Goal: Information Seeking & Learning: Learn about a topic

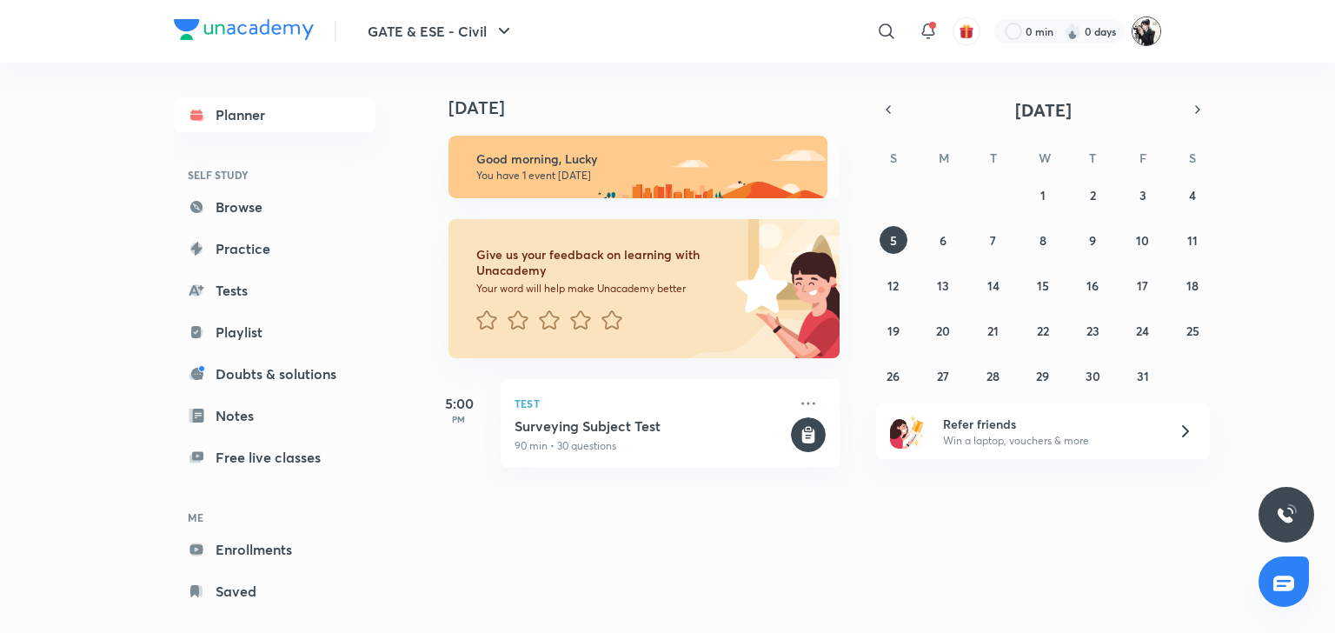
click at [1144, 19] on img at bounding box center [1147, 32] width 30 height 30
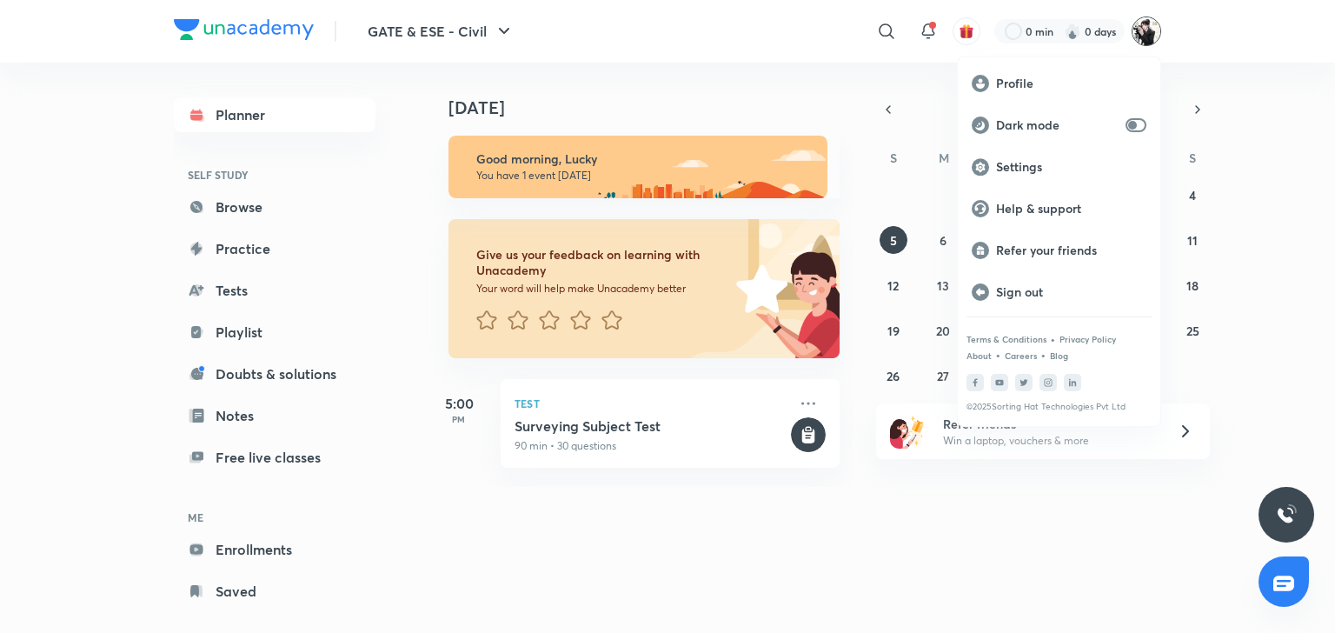
click at [1064, 25] on div at bounding box center [667, 316] width 1335 height 633
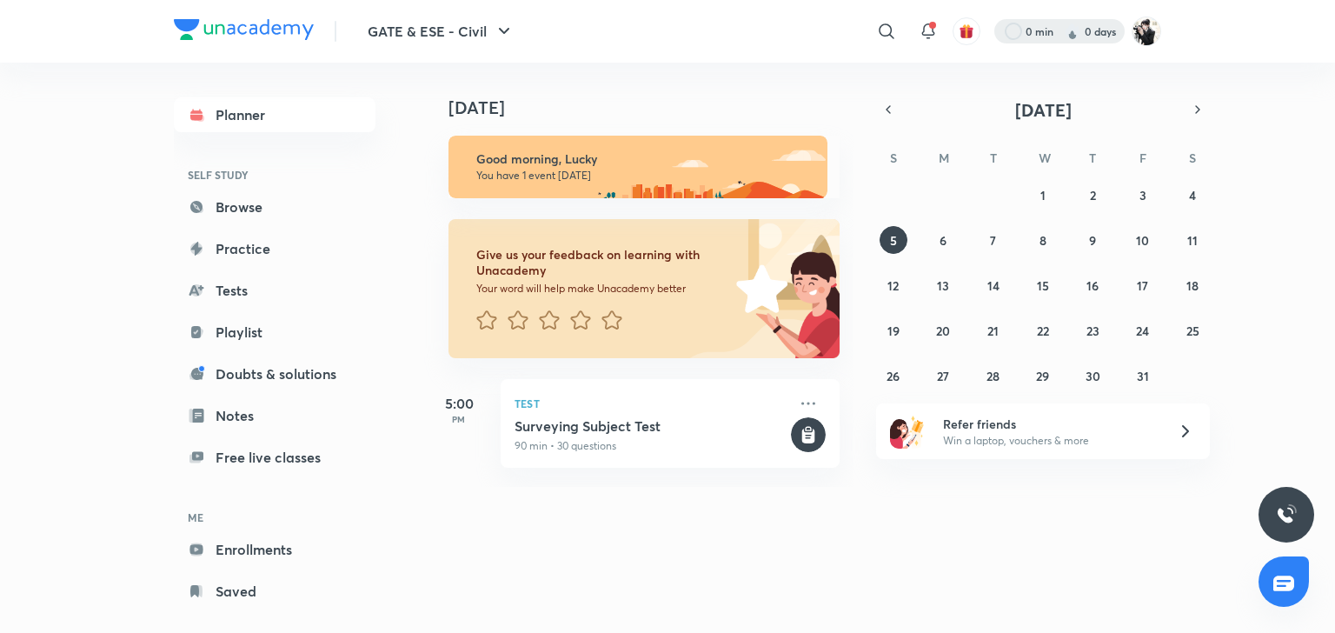
click at [1040, 28] on div at bounding box center [1059, 31] width 130 height 24
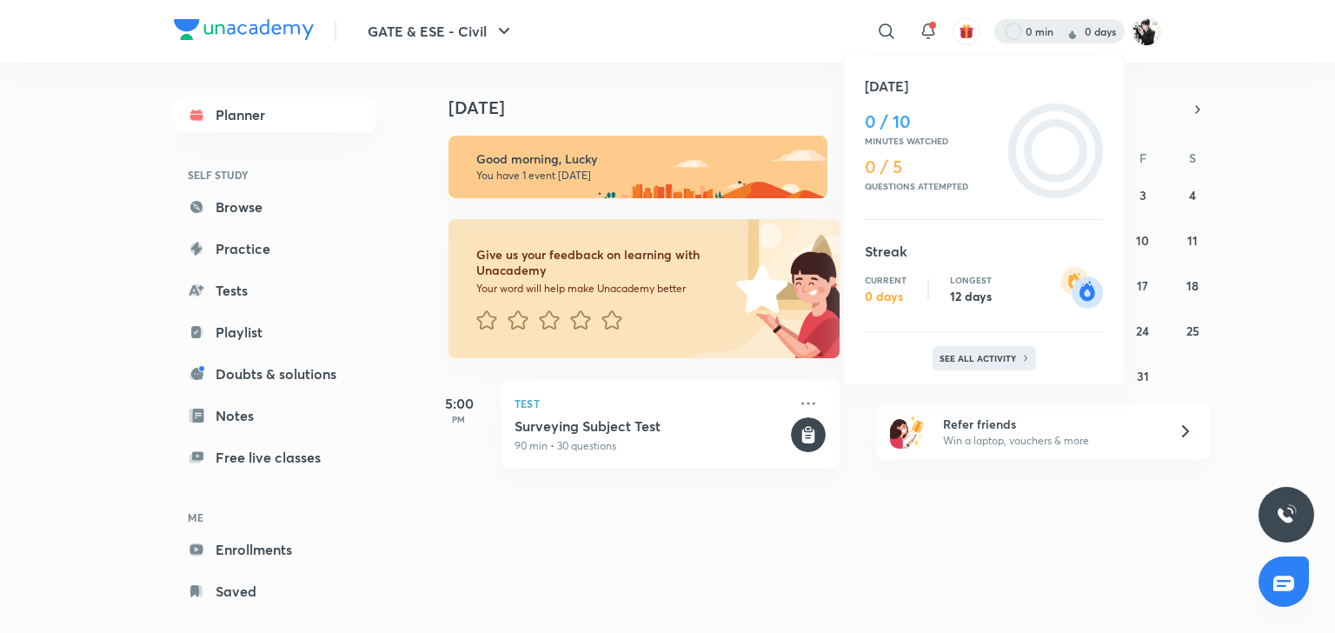
click at [978, 364] on div "See all activity" at bounding box center [984, 358] width 103 height 24
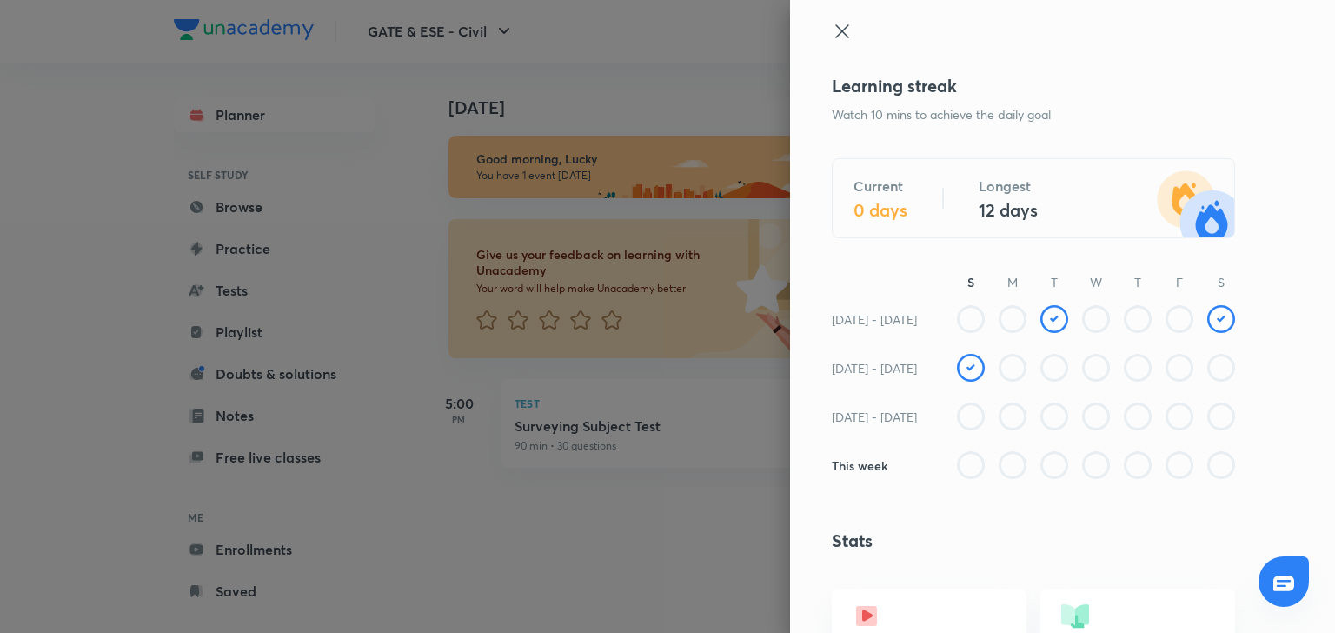
click at [832, 35] on icon at bounding box center [842, 31] width 21 height 21
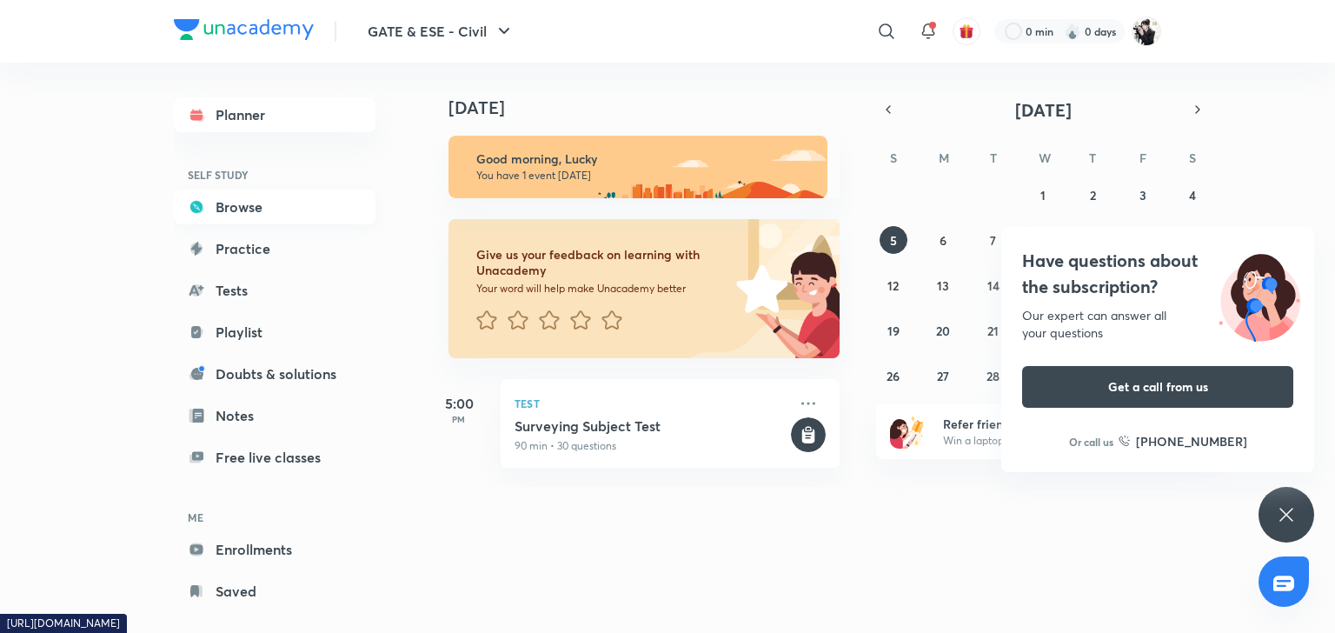
click at [239, 219] on link "Browse" at bounding box center [275, 206] width 202 height 35
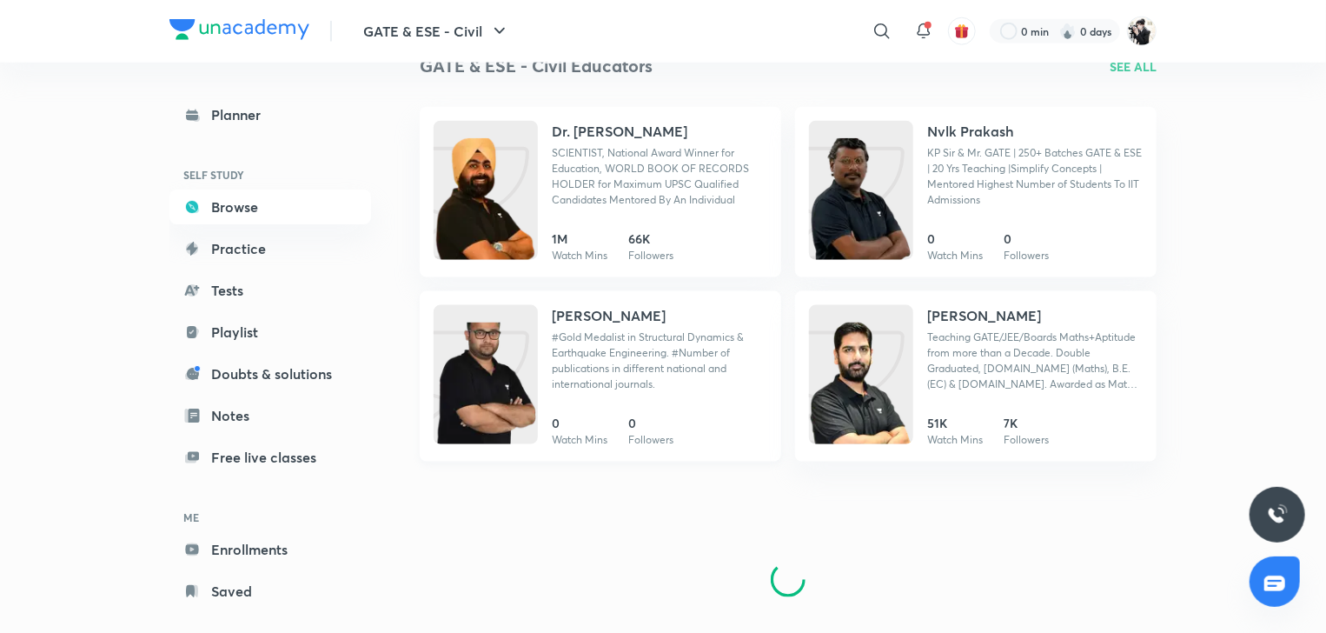
scroll to position [1027, 0]
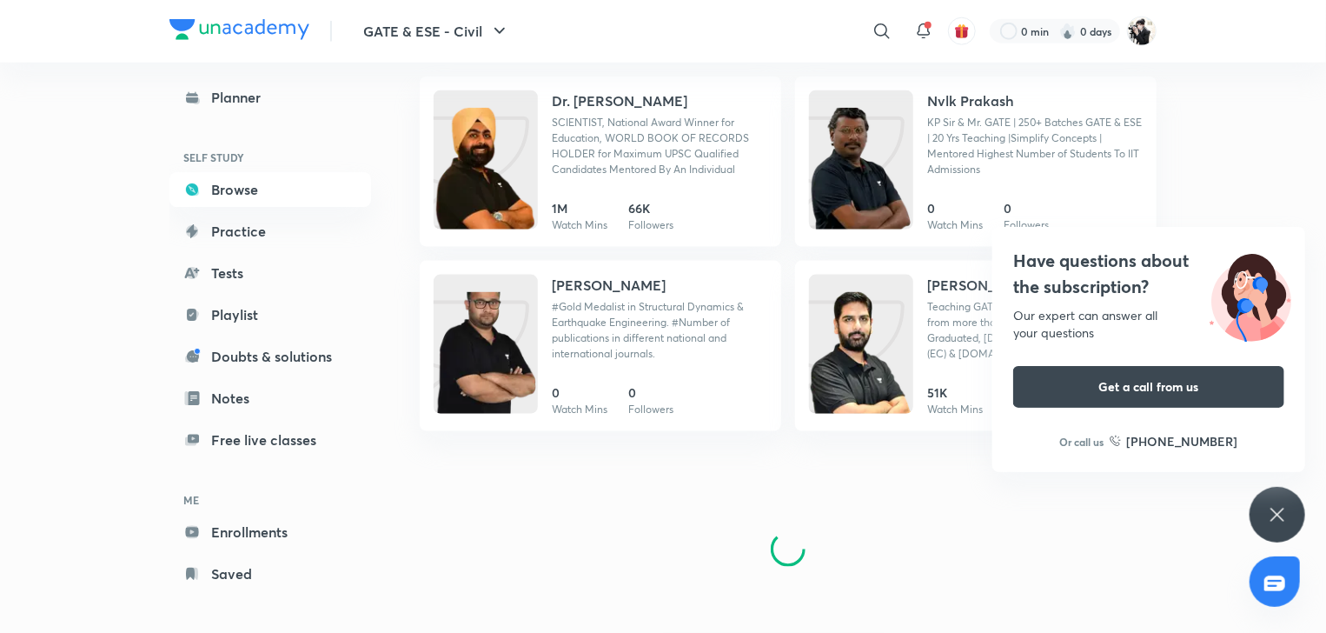
click at [1272, 506] on icon at bounding box center [1277, 514] width 21 height 21
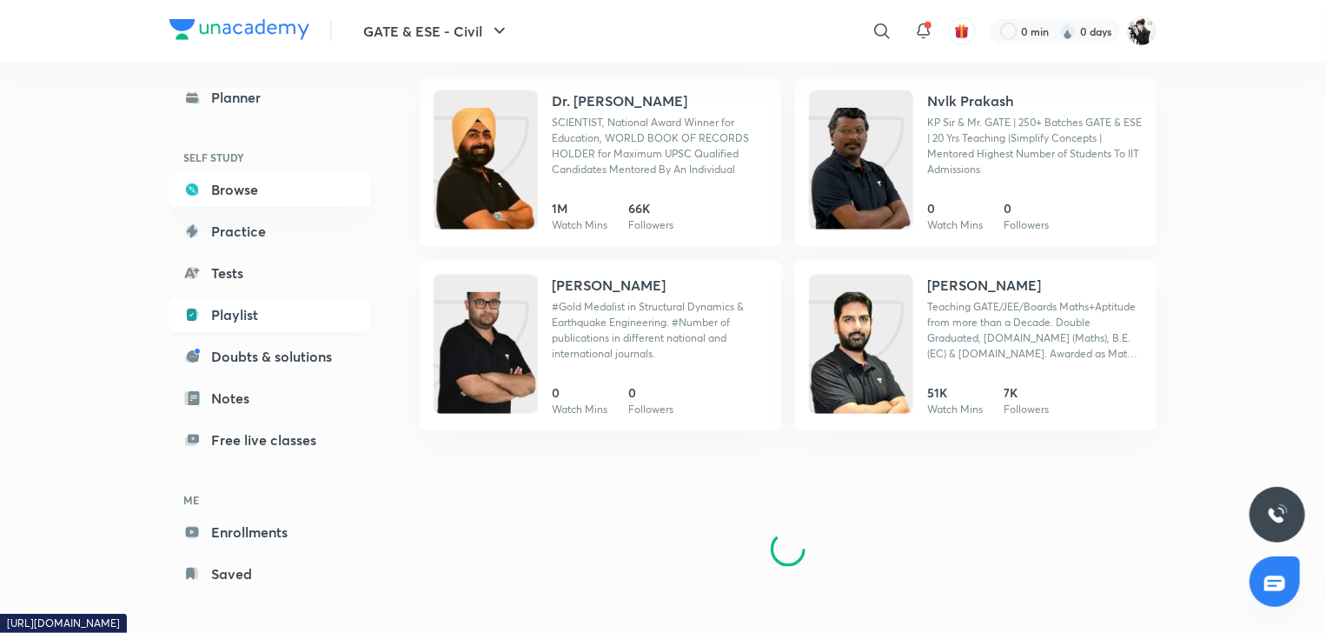
click at [240, 319] on link "Playlist" at bounding box center [270, 314] width 202 height 35
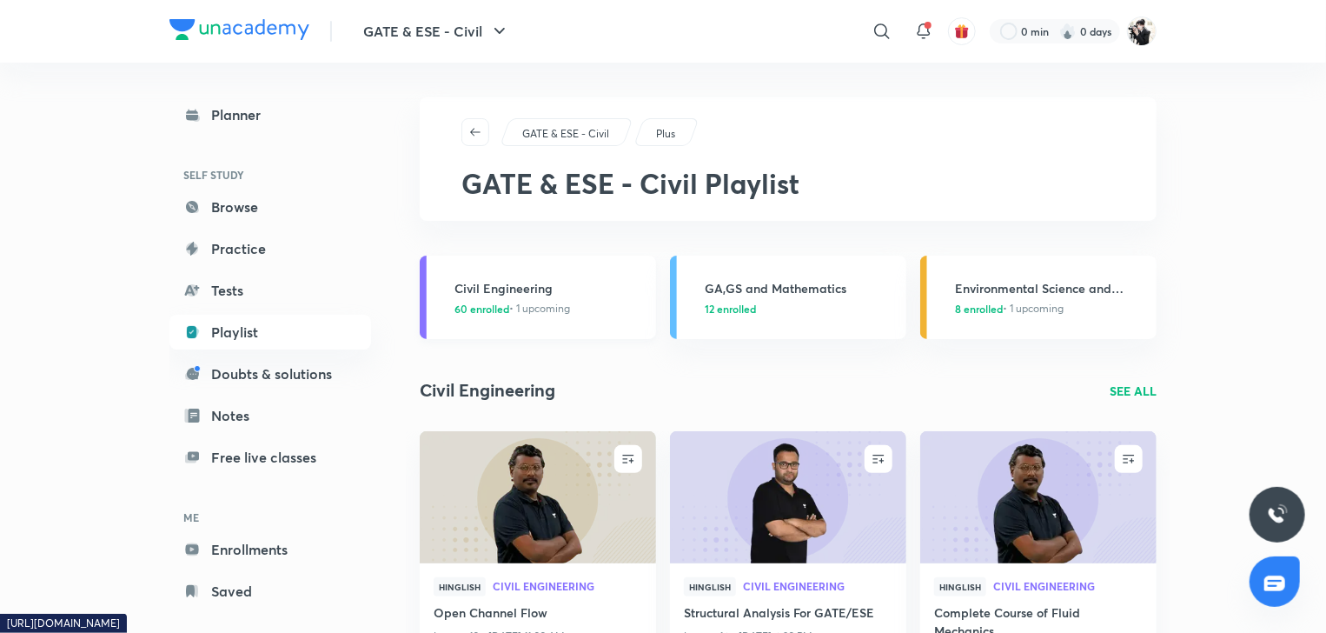
click at [519, 301] on span "60 enrolled • 1 upcoming" at bounding box center [513, 309] width 116 height 16
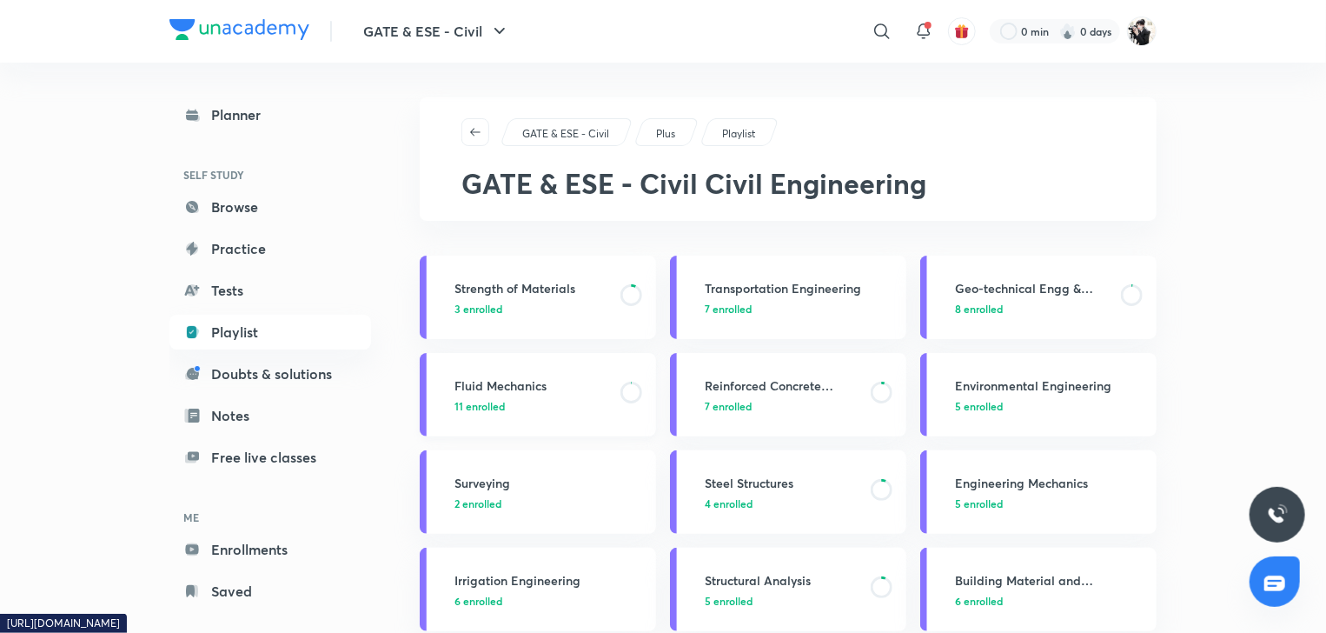
click at [487, 383] on h3 "Fluid Mechanics" at bounding box center [533, 385] width 156 height 18
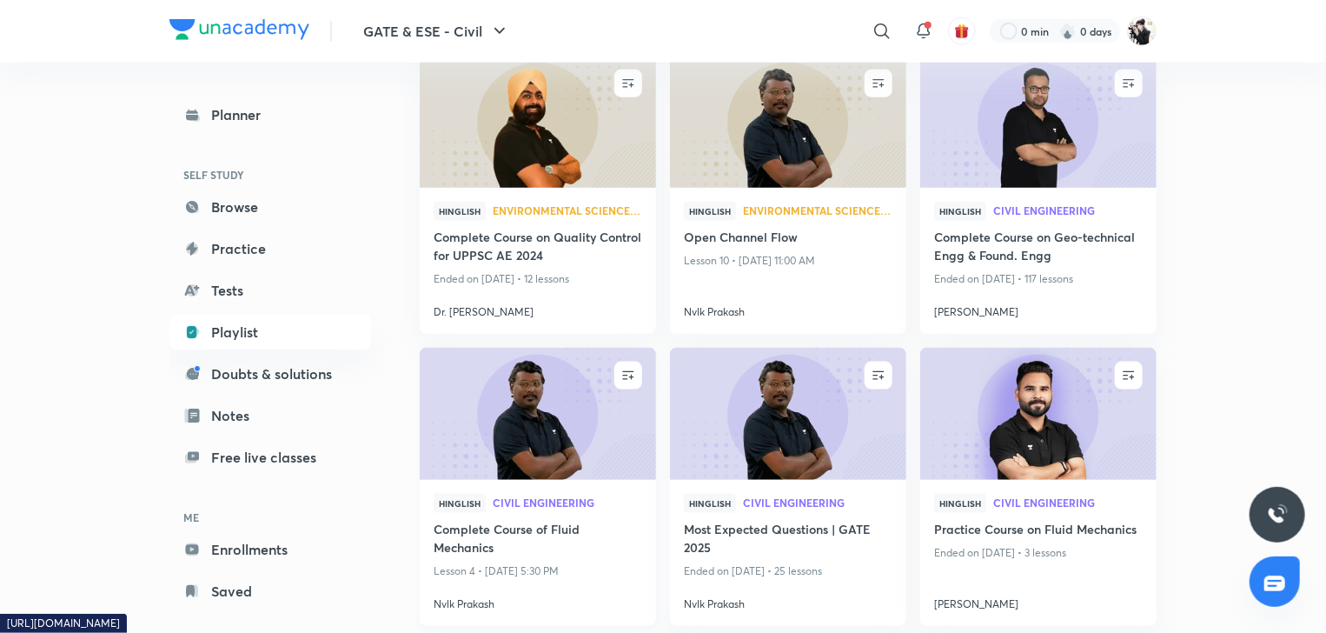
scroll to position [1130, 0]
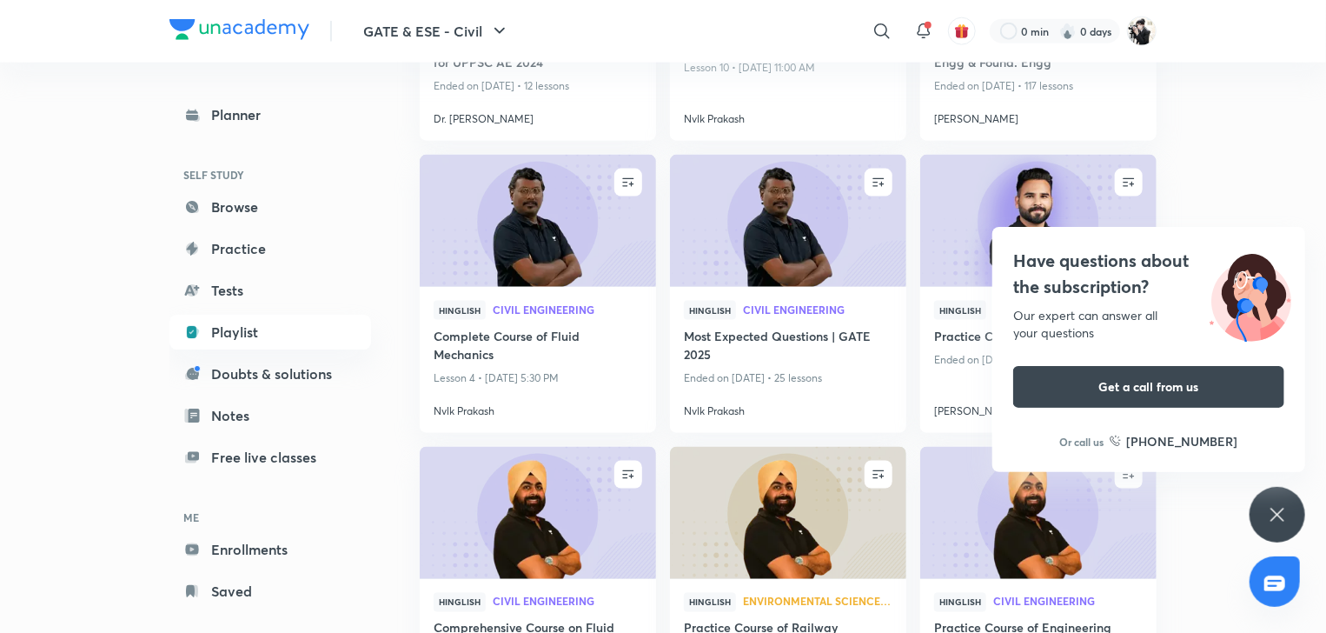
click at [1284, 517] on icon at bounding box center [1277, 514] width 21 height 21
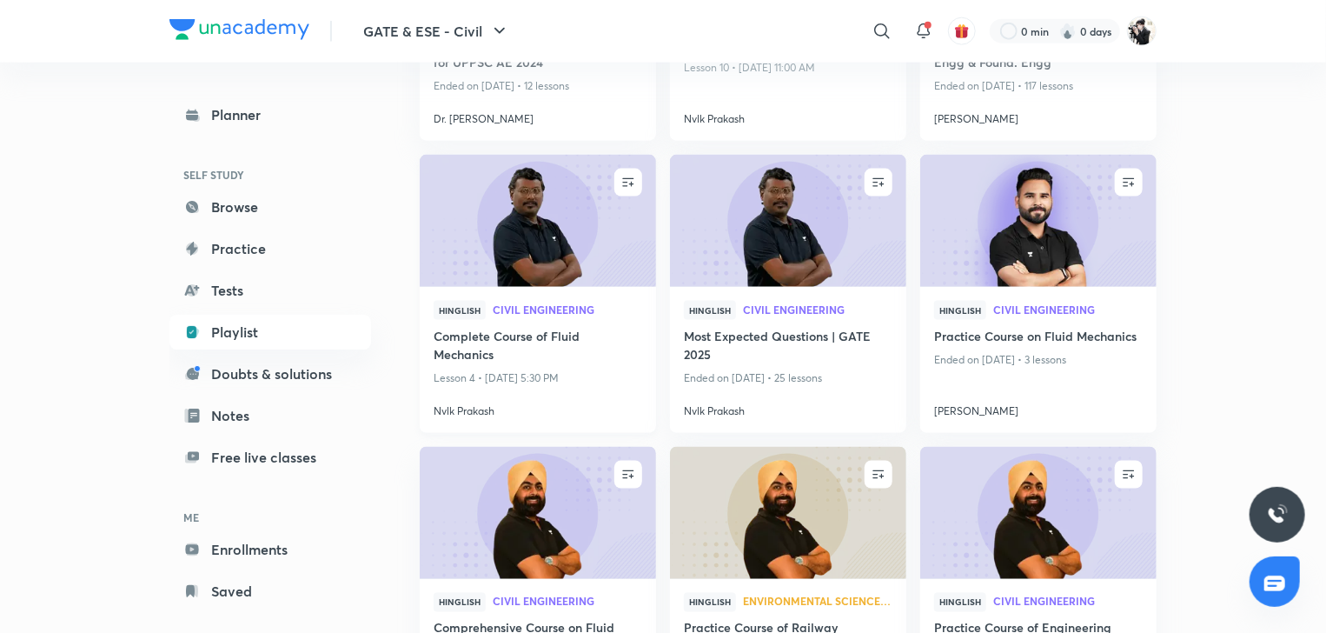
click at [515, 323] on div "Hinglish Civil Engineering" at bounding box center [538, 314] width 209 height 26
click at [493, 336] on h4 "Complete Course of Fluid Mechanics" at bounding box center [538, 347] width 209 height 40
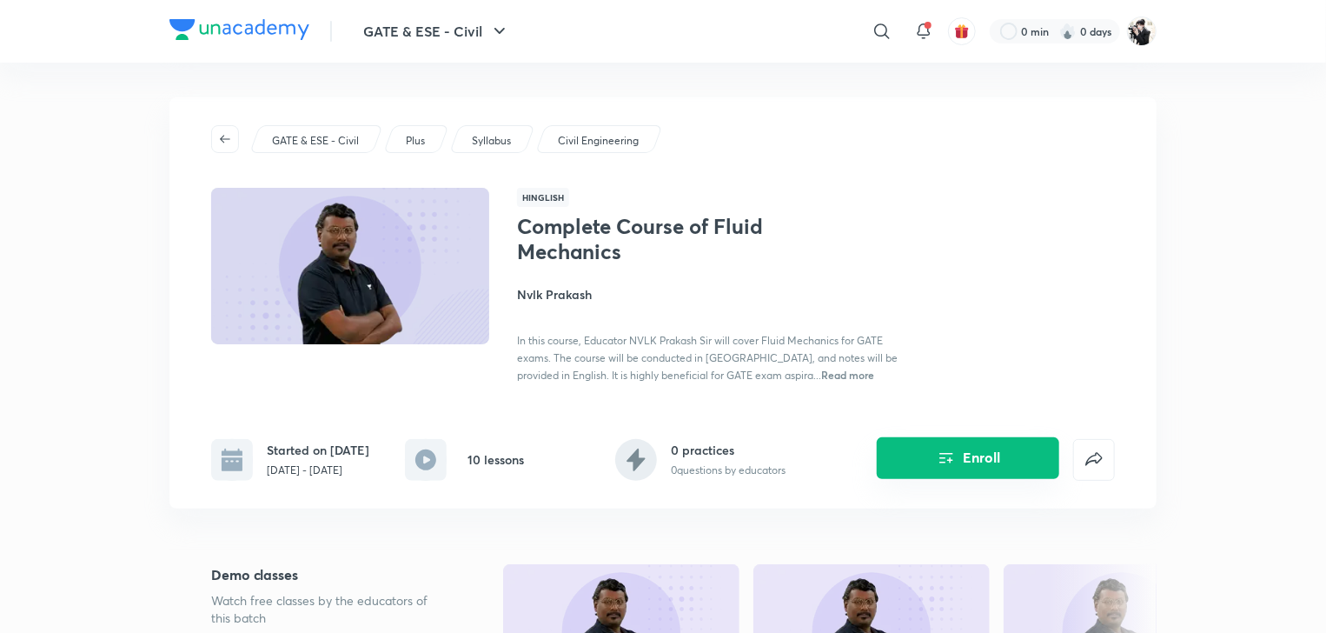
click at [985, 466] on button "Enroll" at bounding box center [968, 458] width 183 height 42
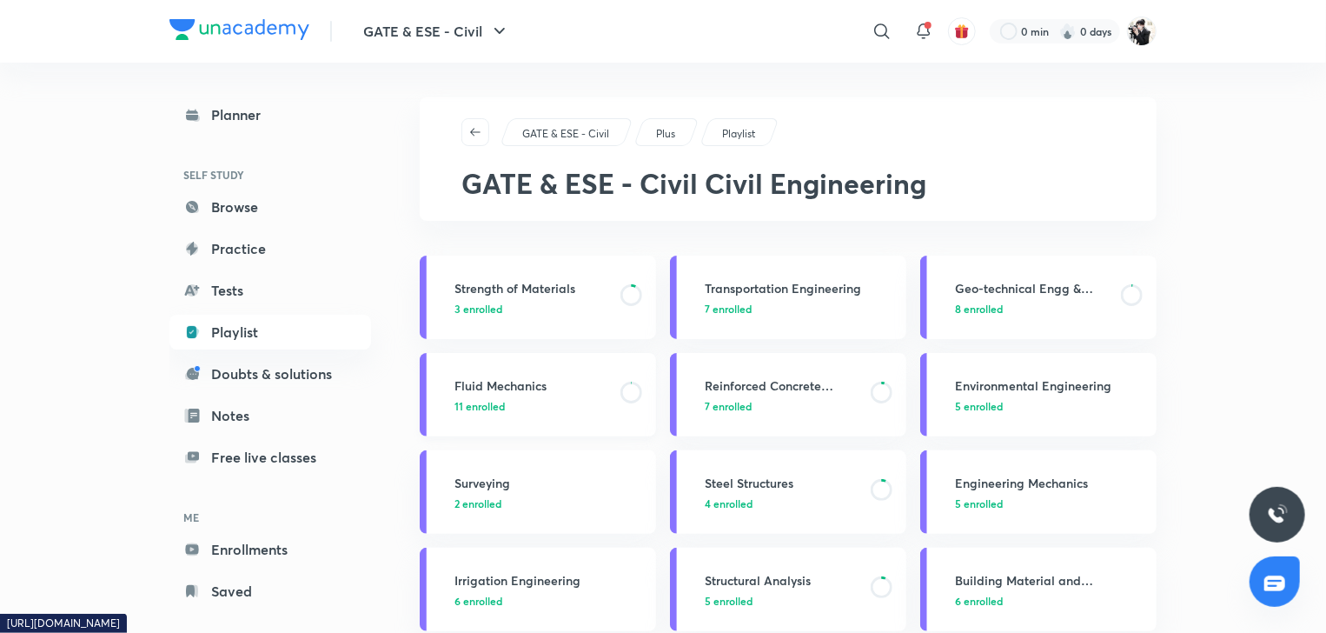
scroll to position [87, 0]
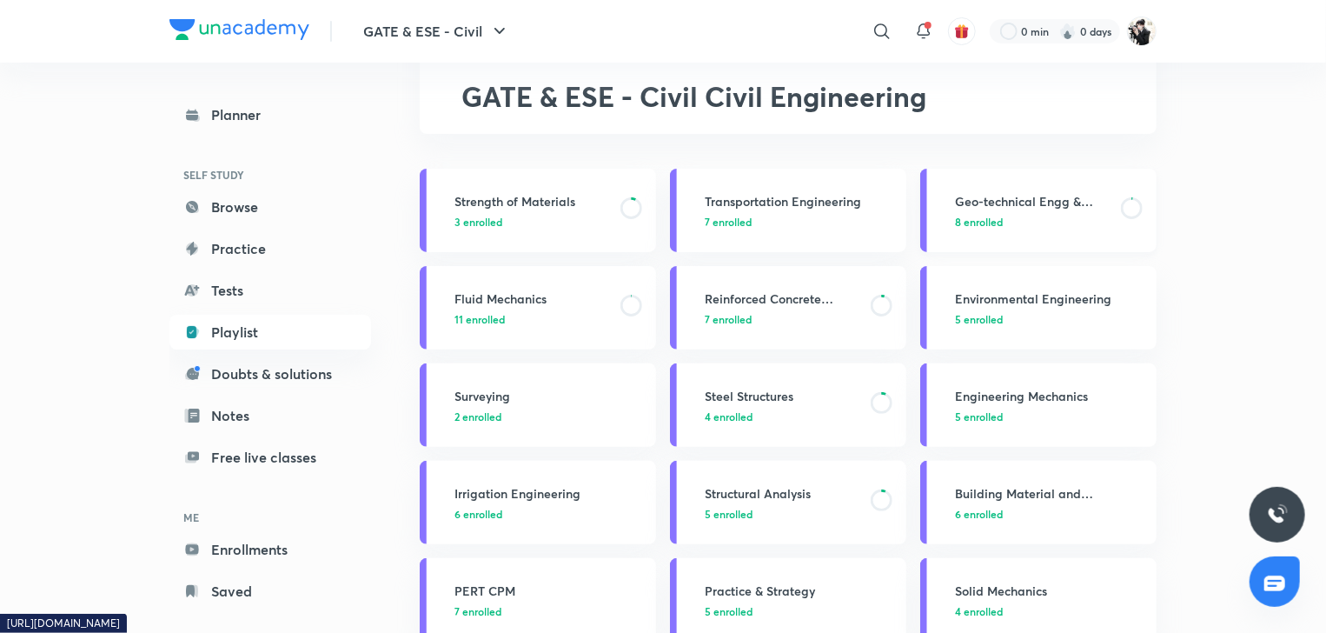
click at [1026, 203] on h3 "Geo-technical Engg & Found. Engg" at bounding box center [1033, 201] width 156 height 18
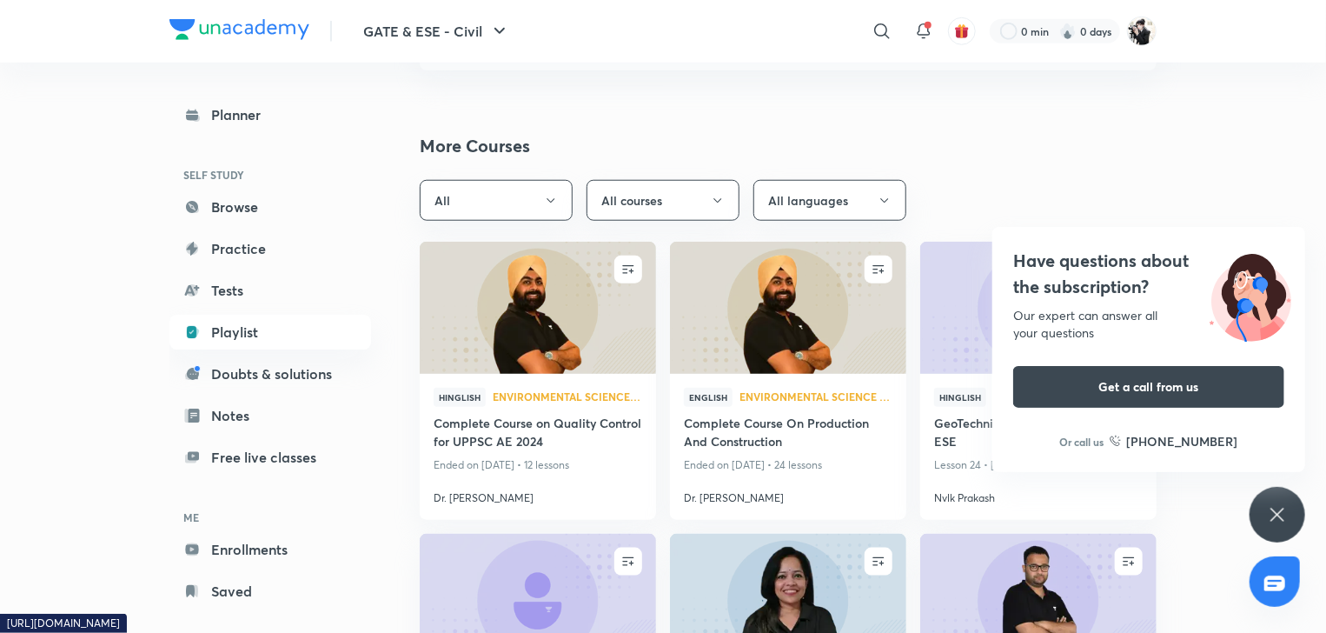
scroll to position [782, 0]
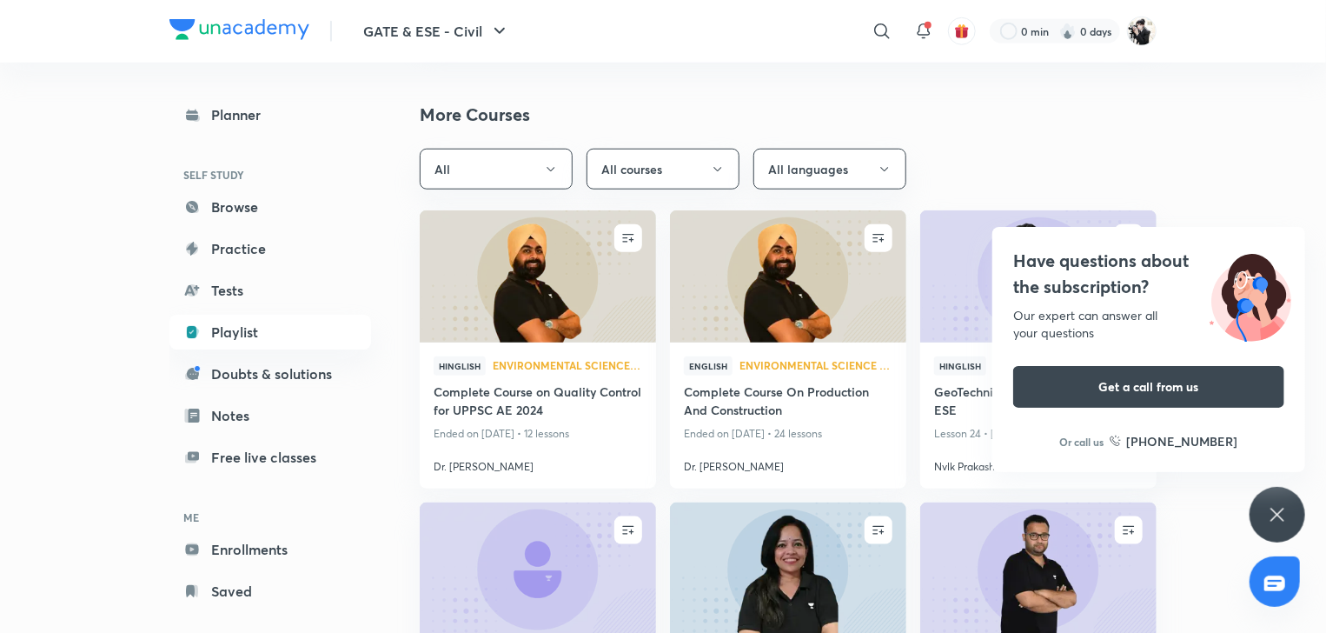
click at [1286, 522] on icon at bounding box center [1277, 514] width 21 height 21
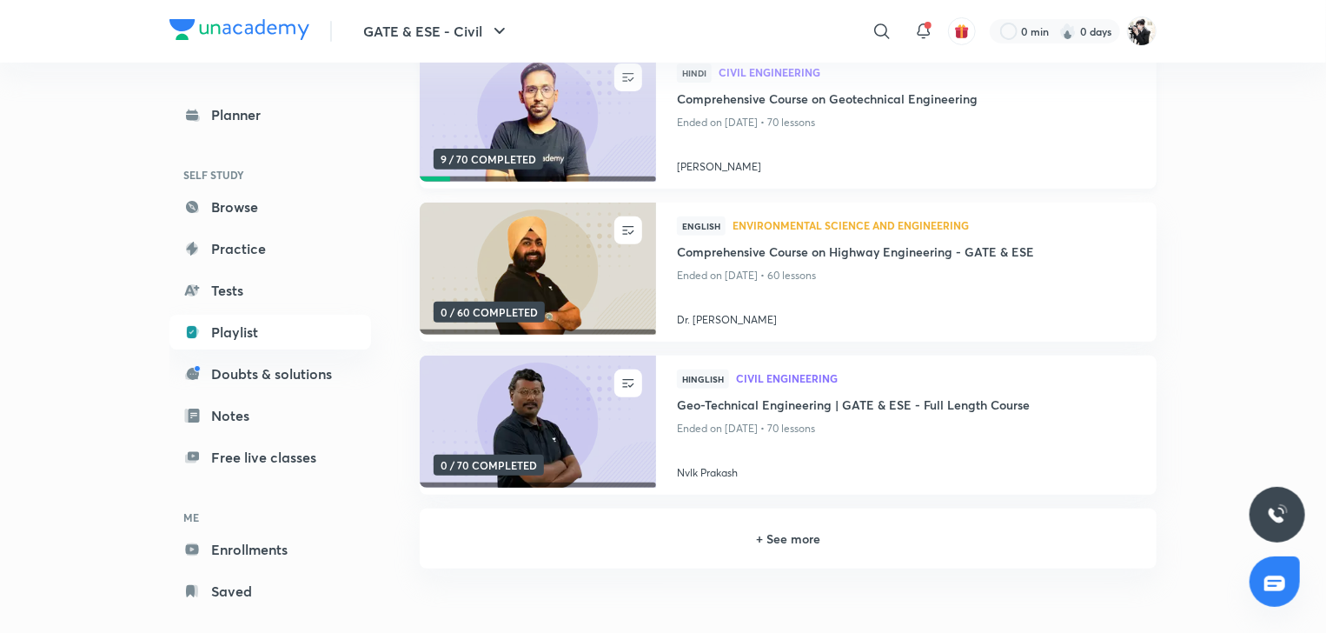
scroll to position [0, 0]
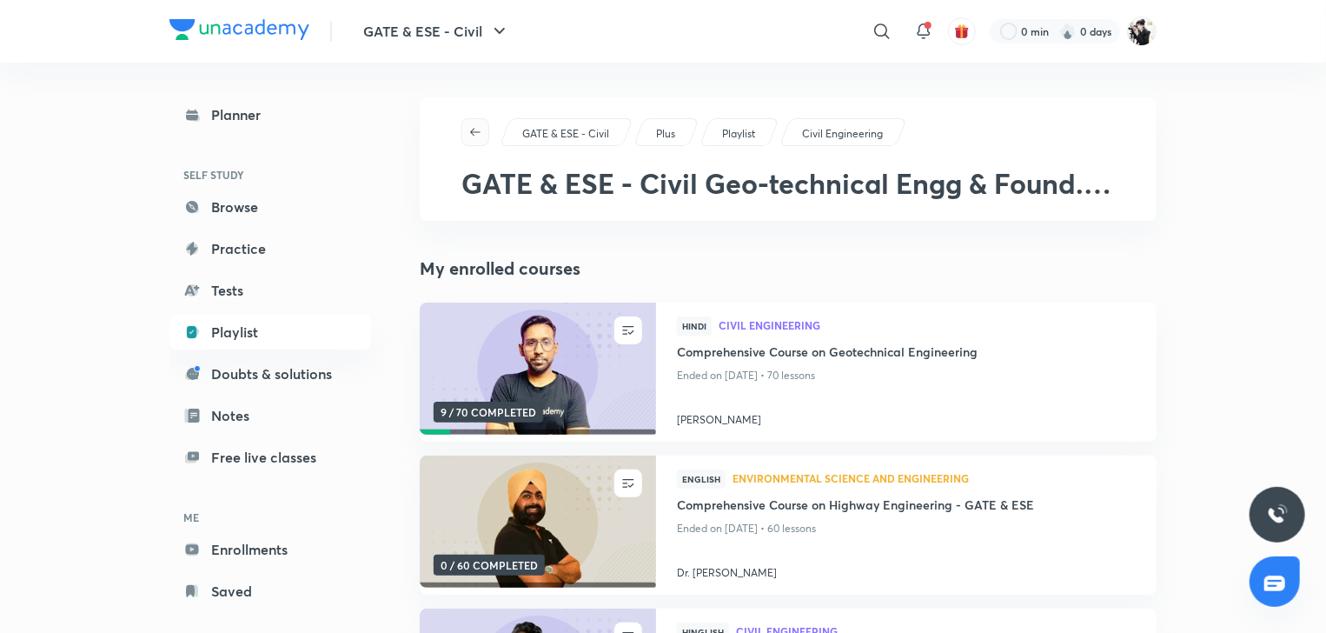
click at [475, 132] on icon "button" at bounding box center [475, 132] width 14 height 14
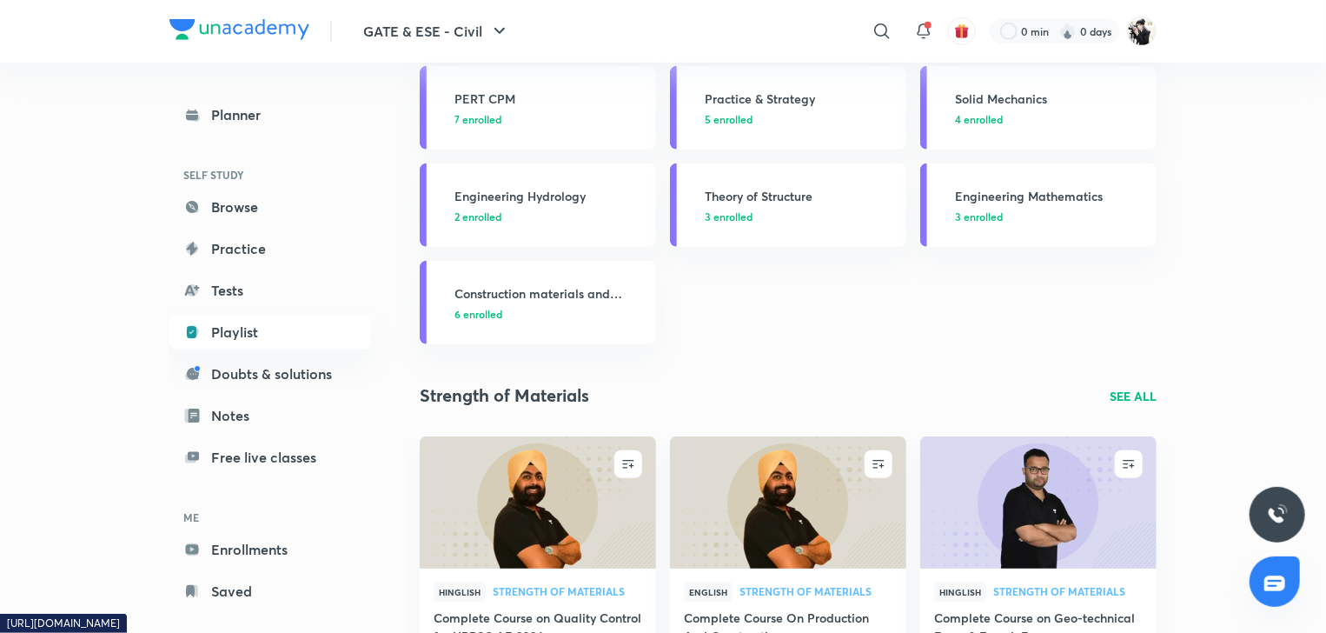
scroll to position [522, 0]
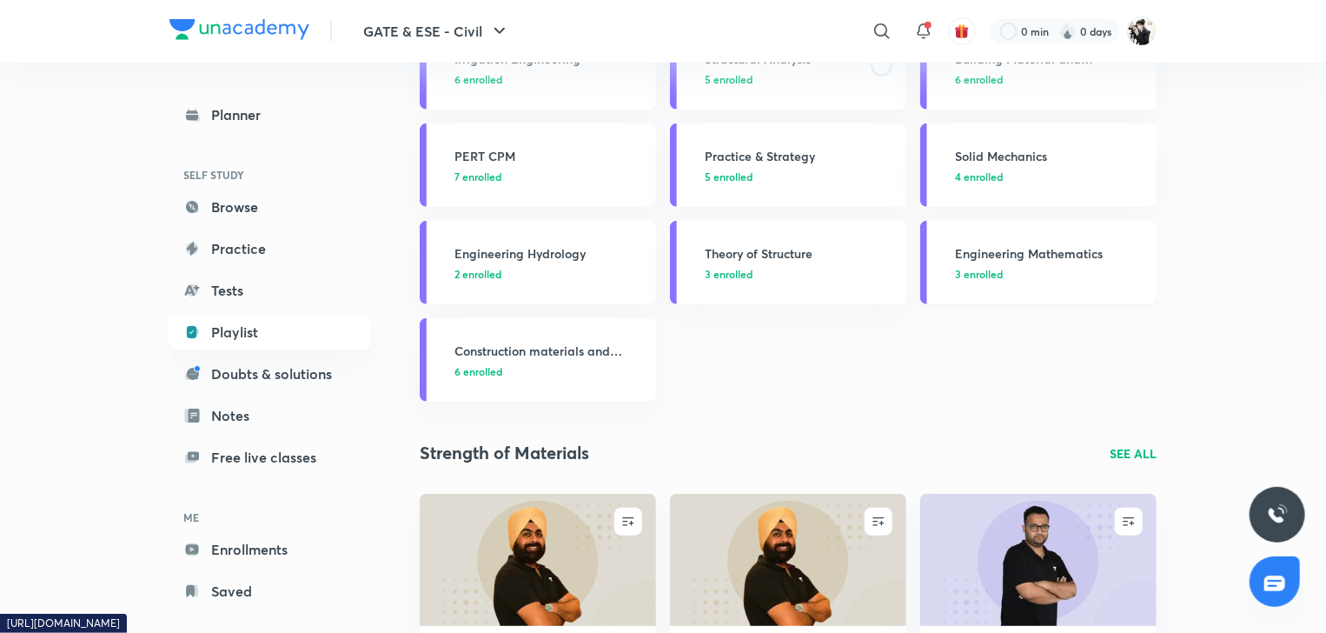
click at [1007, 248] on h3 "Engineering Mathematics" at bounding box center [1050, 253] width 191 height 18
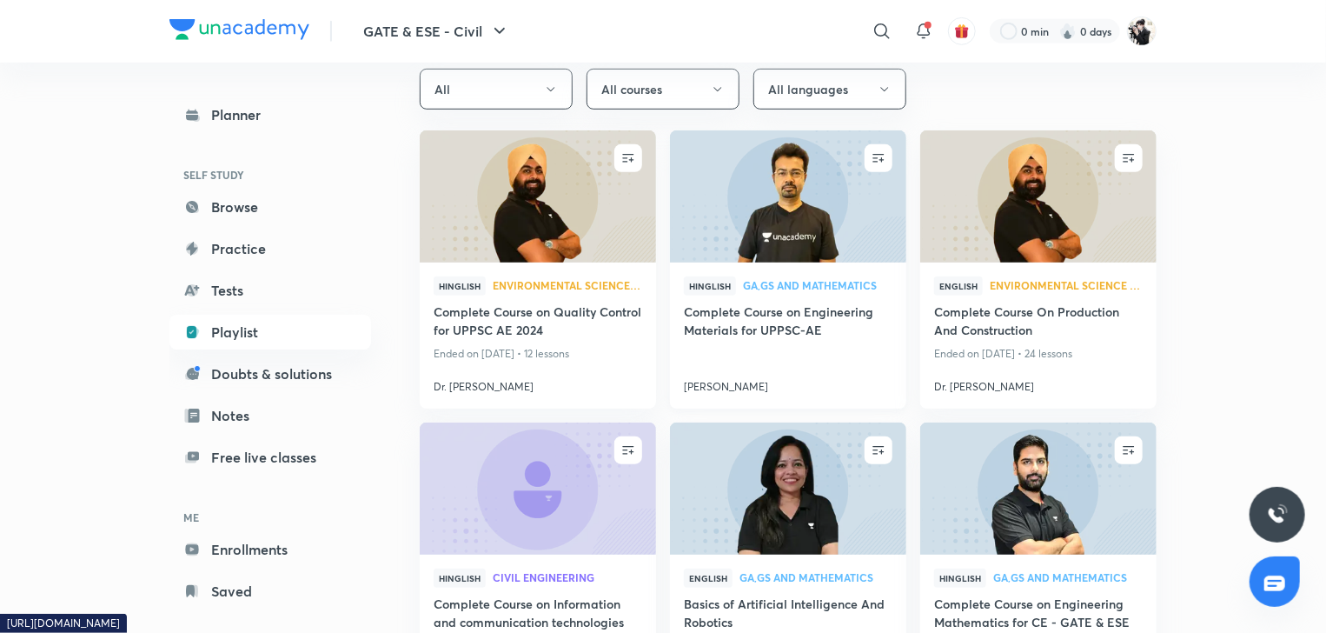
scroll to position [522, 0]
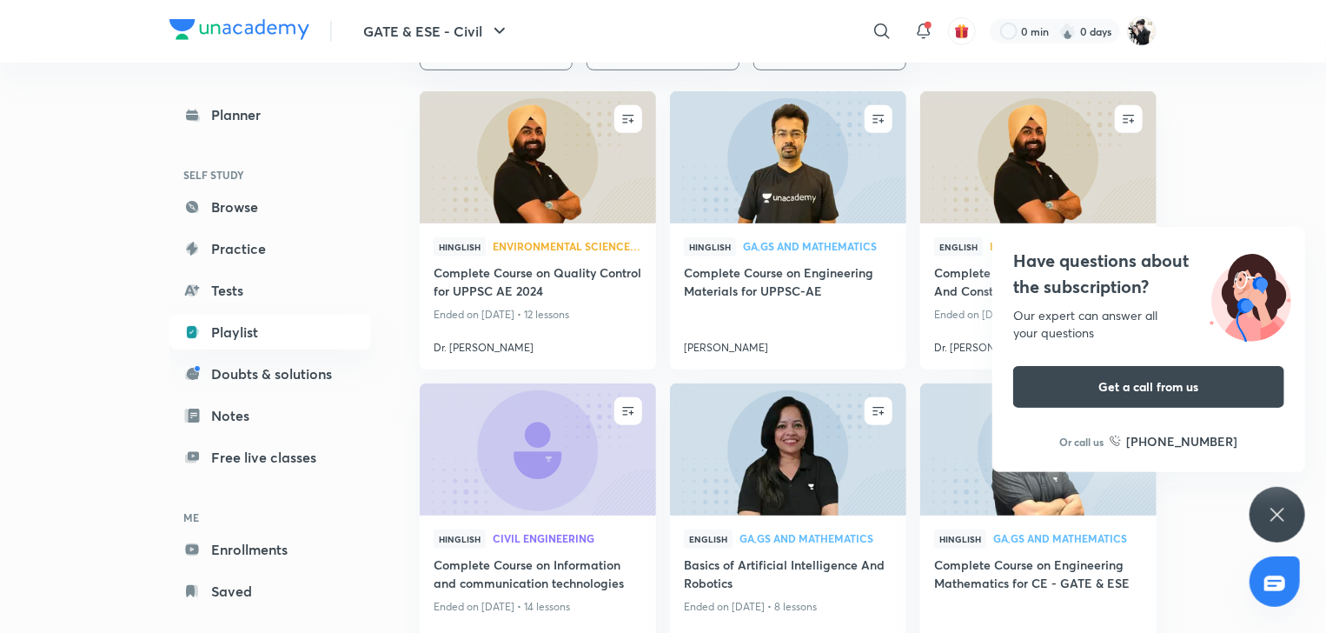
click at [1255, 515] on div "Have questions about the subscription? Our expert can answer all your questions…" at bounding box center [1278, 515] width 56 height 56
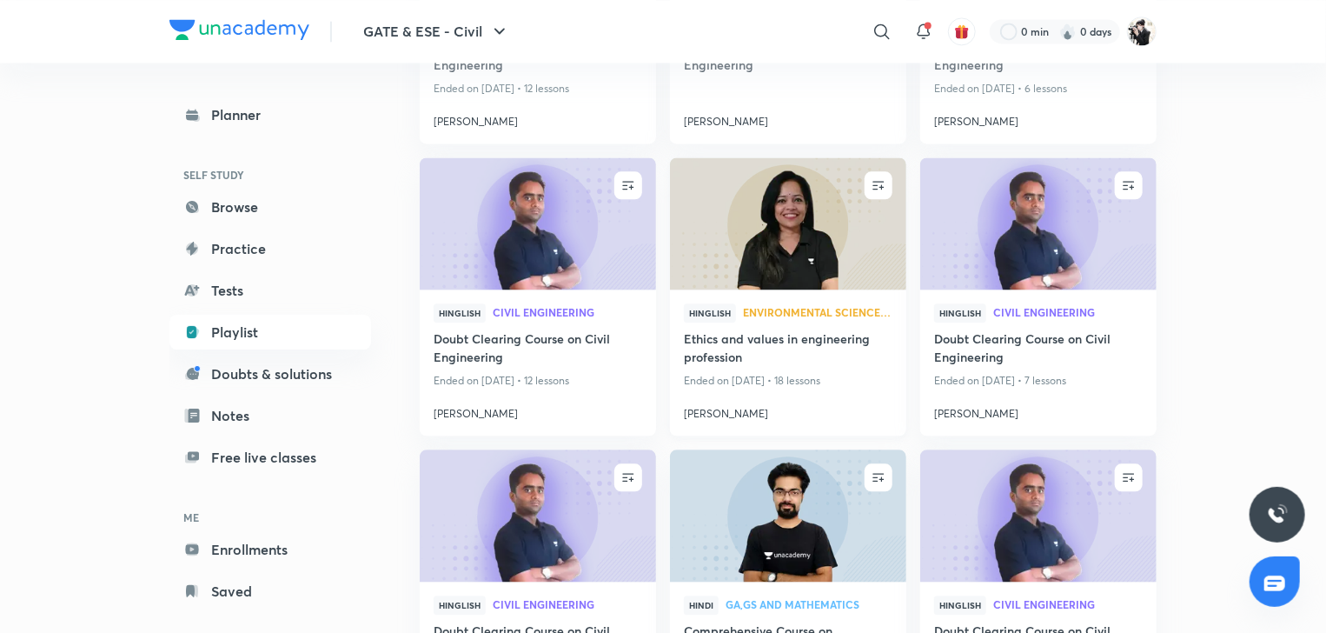
scroll to position [2090, 0]
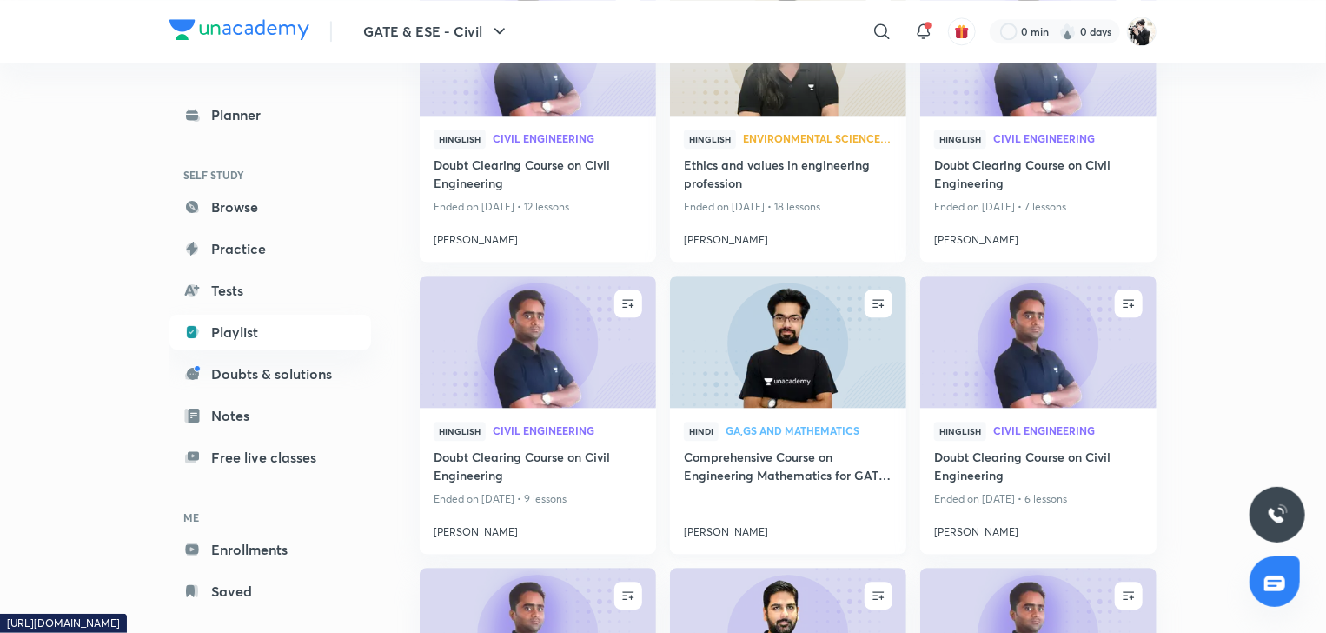
click at [789, 472] on h4 "Comprehensive Course on Engineering Mathematics for GATE (2023 & 2024)" at bounding box center [788, 468] width 209 height 40
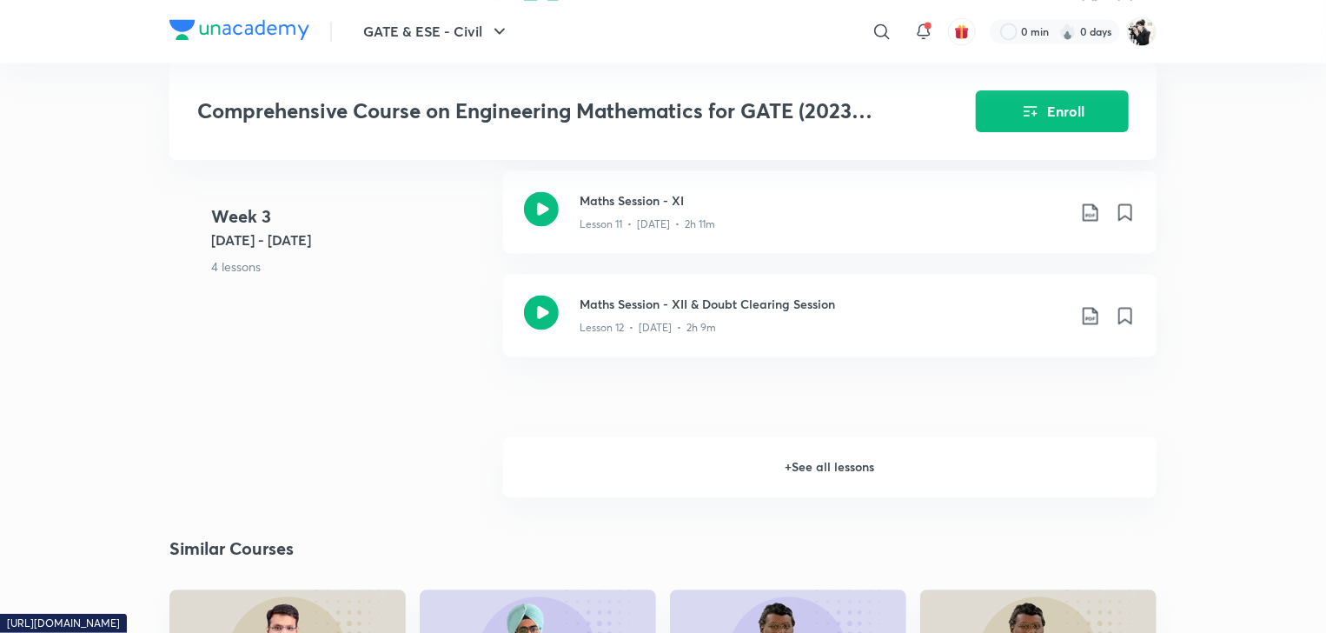
scroll to position [1825, 0]
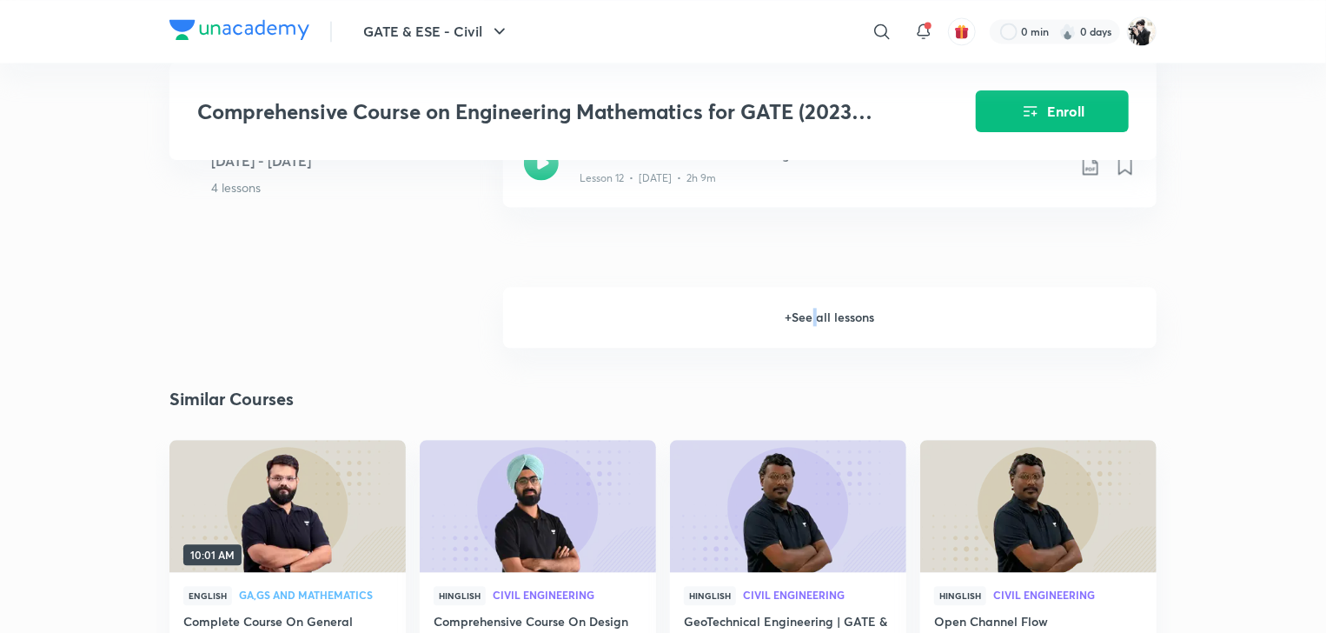
click at [816, 344] on h6 "+ See all lessons" at bounding box center [830, 317] width 654 height 61
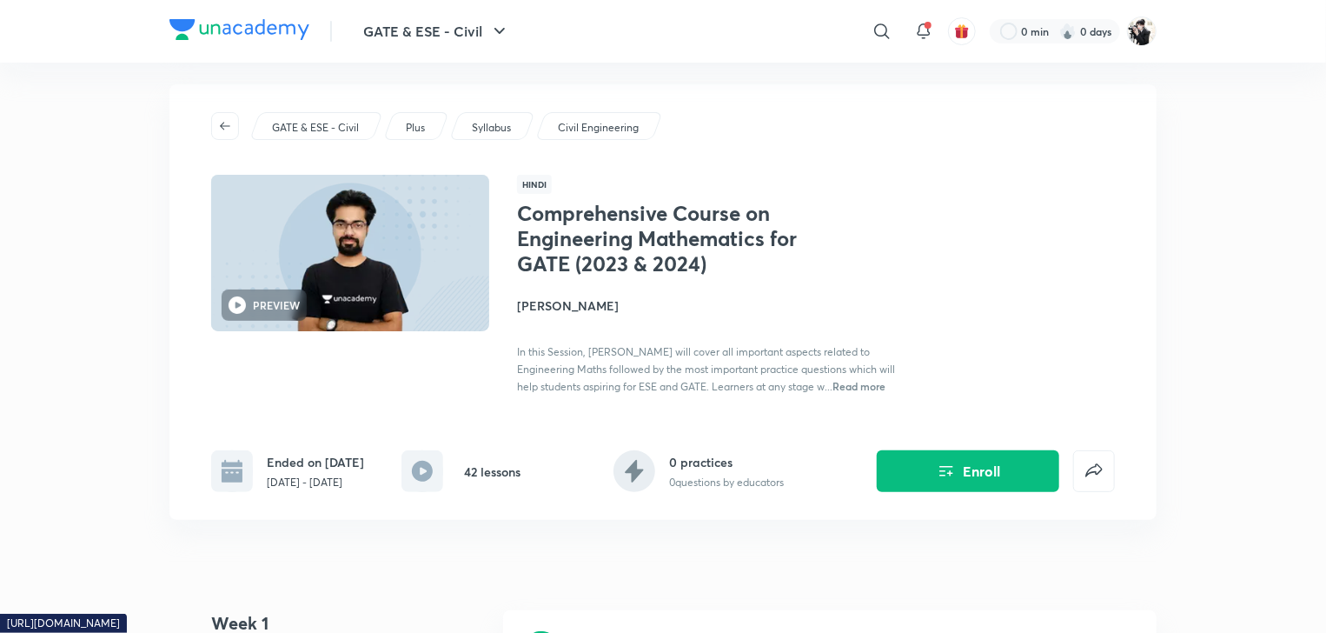
scroll to position [0, 0]
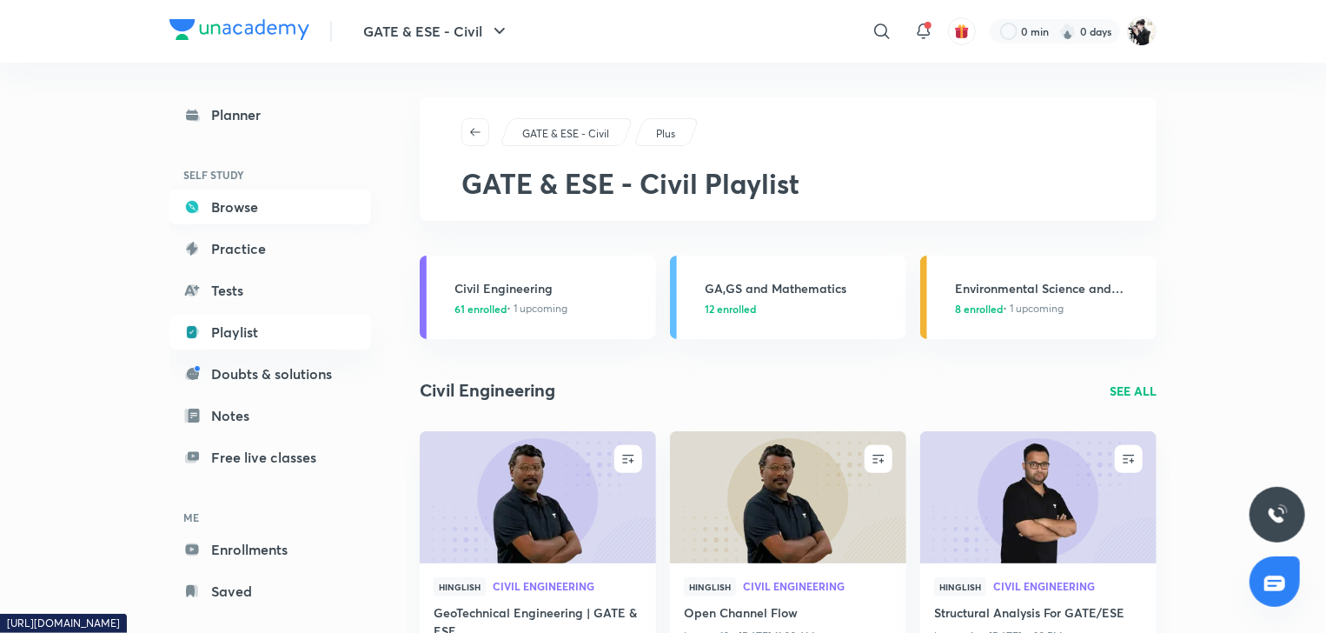
click at [216, 212] on link "Browse" at bounding box center [270, 206] width 202 height 35
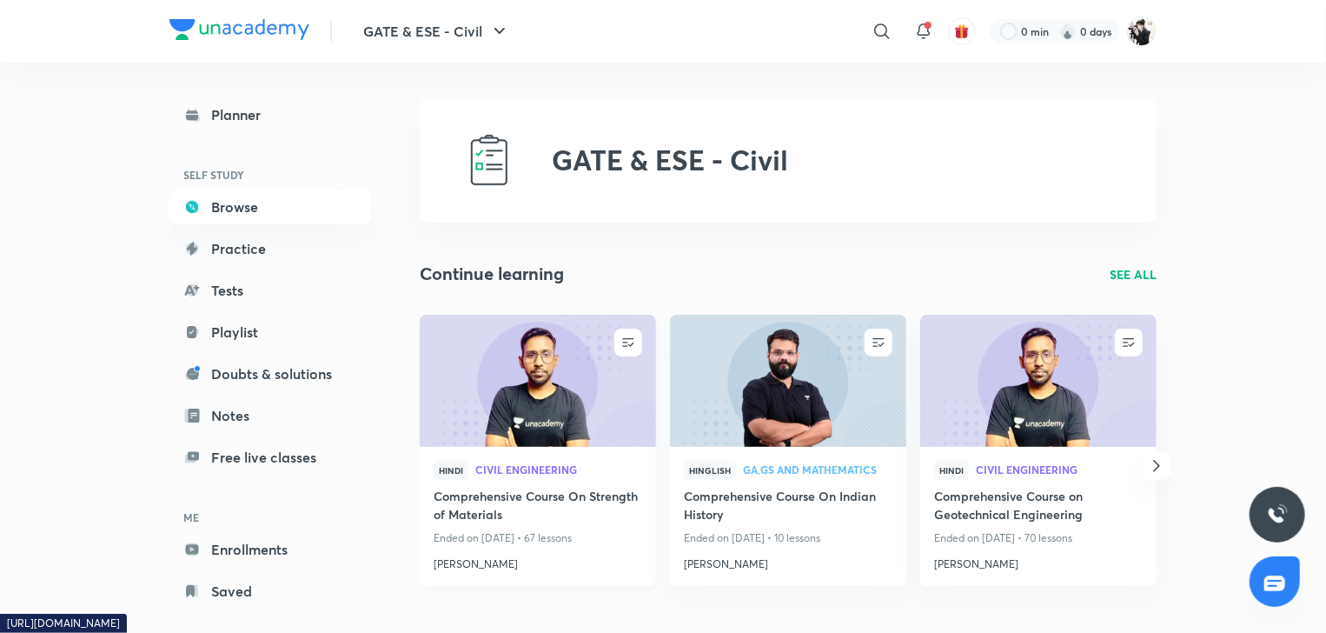
click at [558, 495] on h4 "Comprehensive Course On Strength of Materials" at bounding box center [538, 507] width 209 height 40
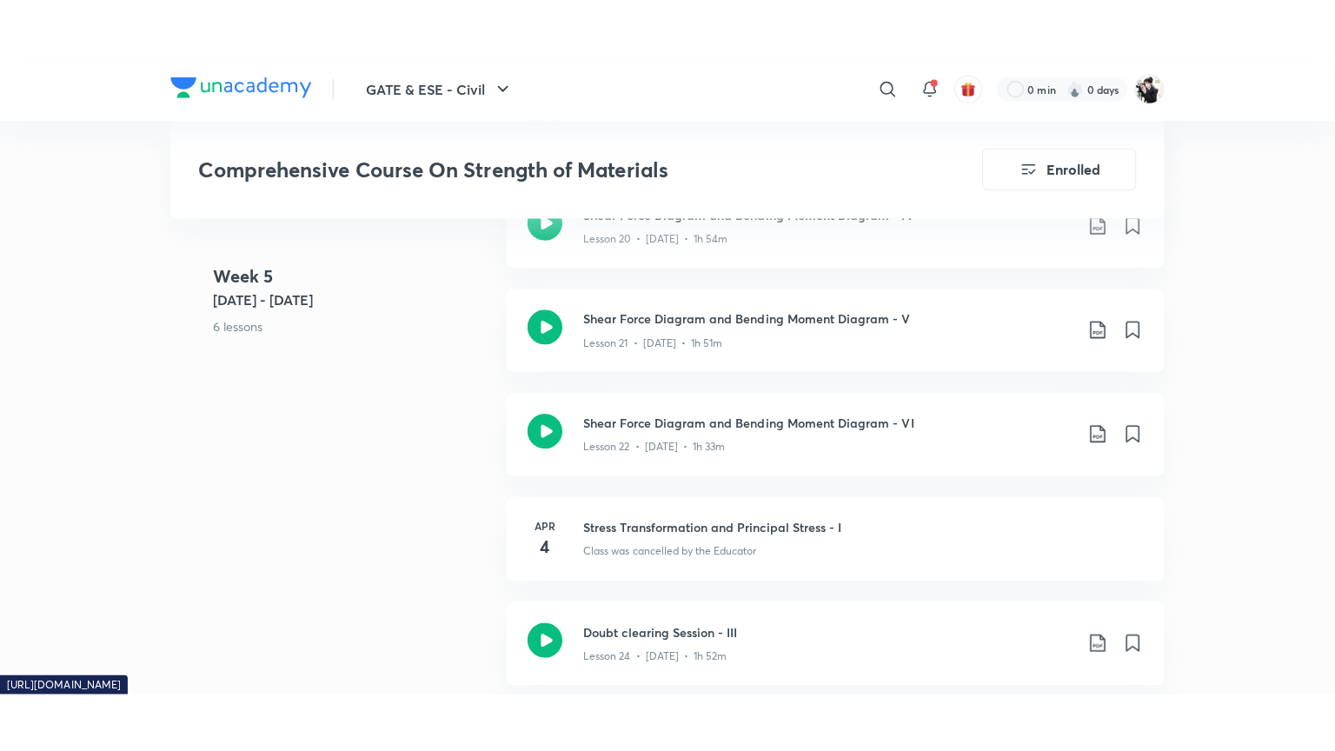
scroll to position [3129, 0]
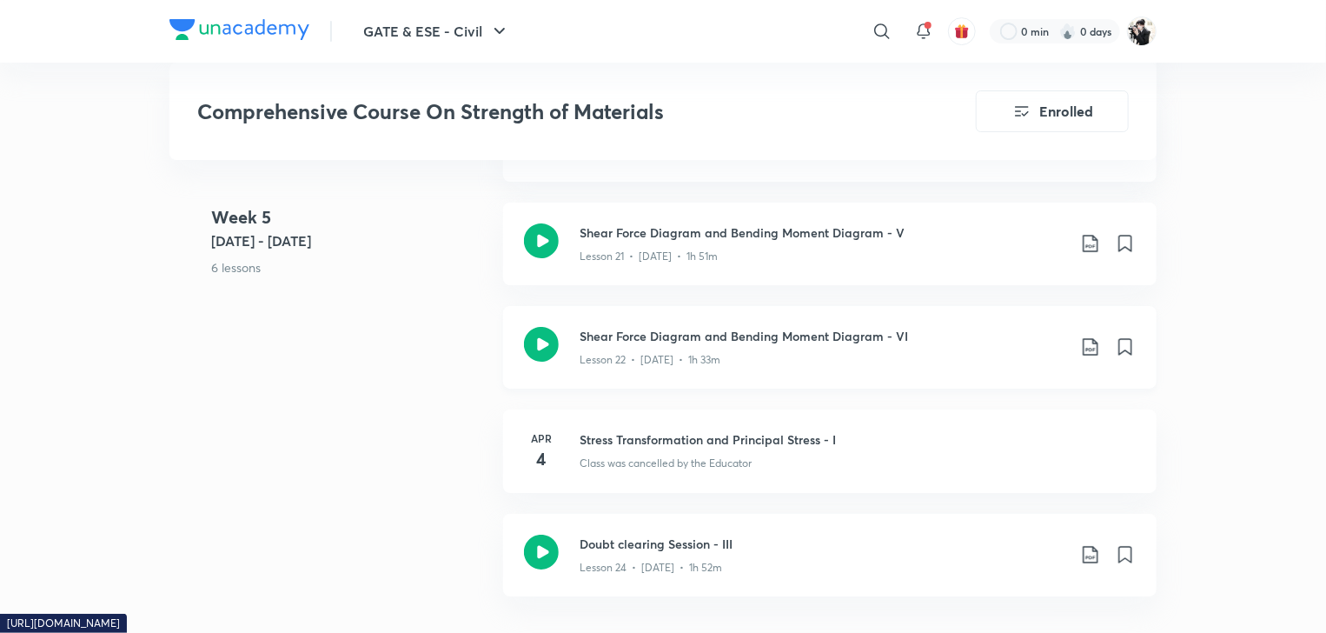
click at [674, 331] on h3 "Shear Force Diagram and Bending Moment Diagram - VI" at bounding box center [823, 336] width 487 height 18
